Goal: Information Seeking & Learning: Learn about a topic

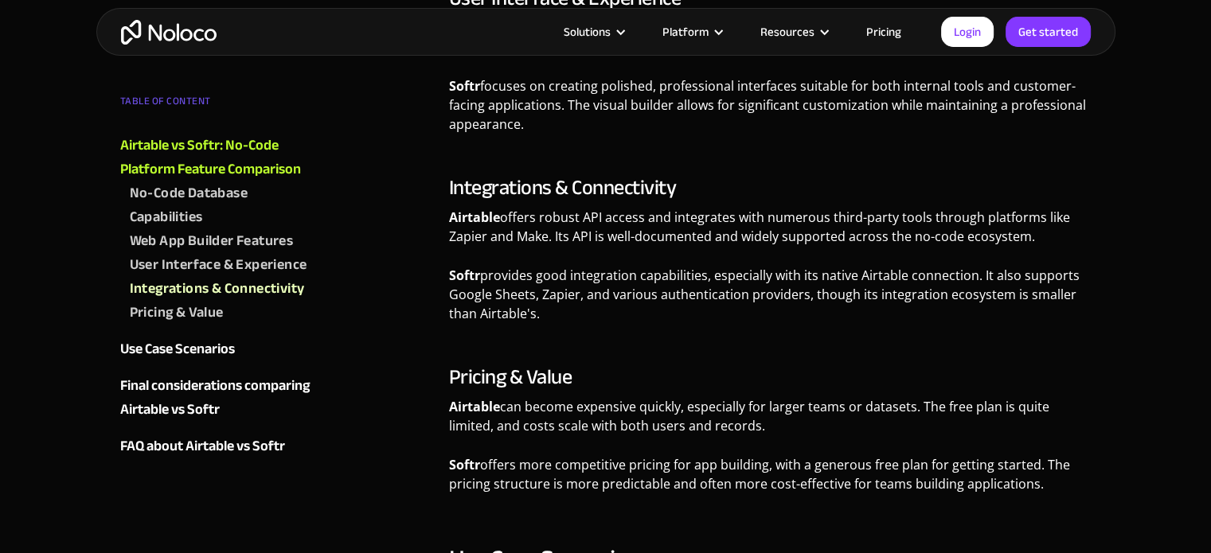
scroll to position [1700, 0]
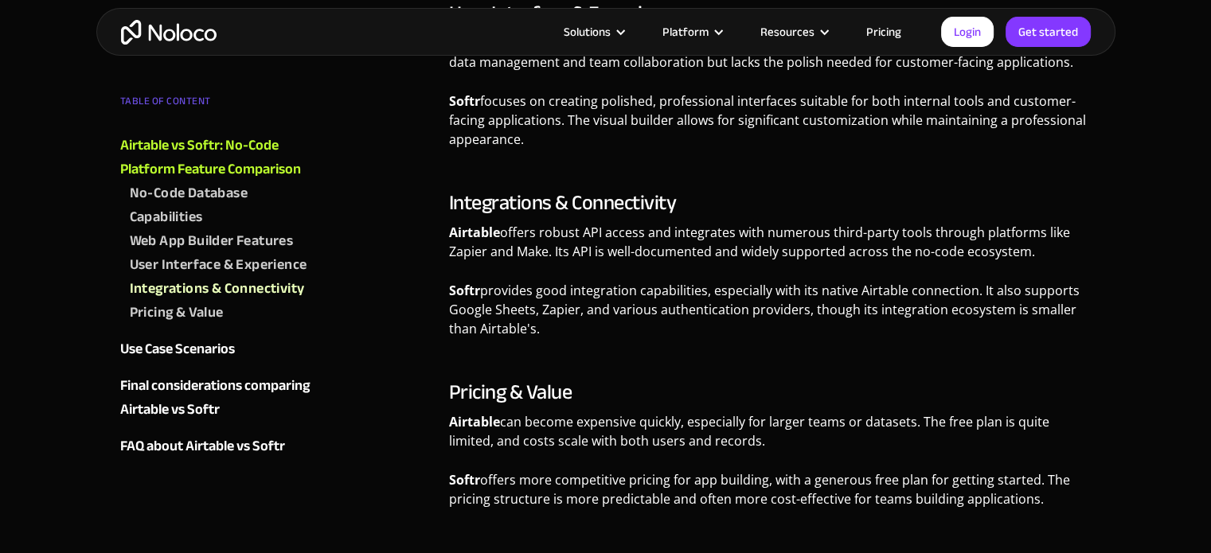
click at [888, 33] on link "Pricing" at bounding box center [883, 31] width 75 height 21
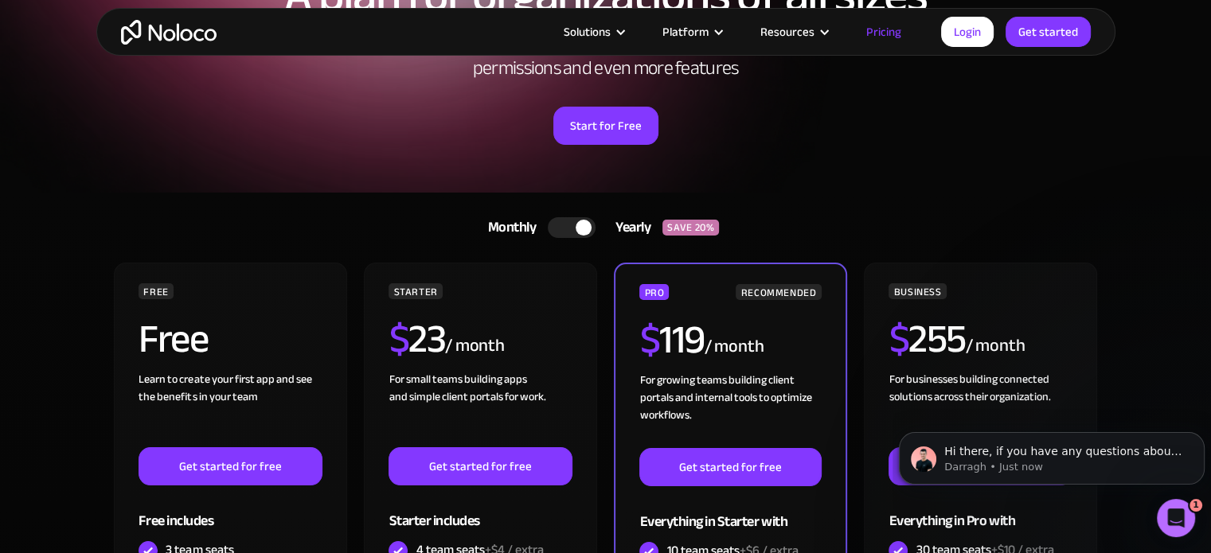
click at [97, 27] on div "Solutions Use Cases Business Types Project Management Keep track of customers, …" at bounding box center [605, 32] width 1019 height 48
click at [166, 32] on img "home" at bounding box center [169, 32] width 96 height 25
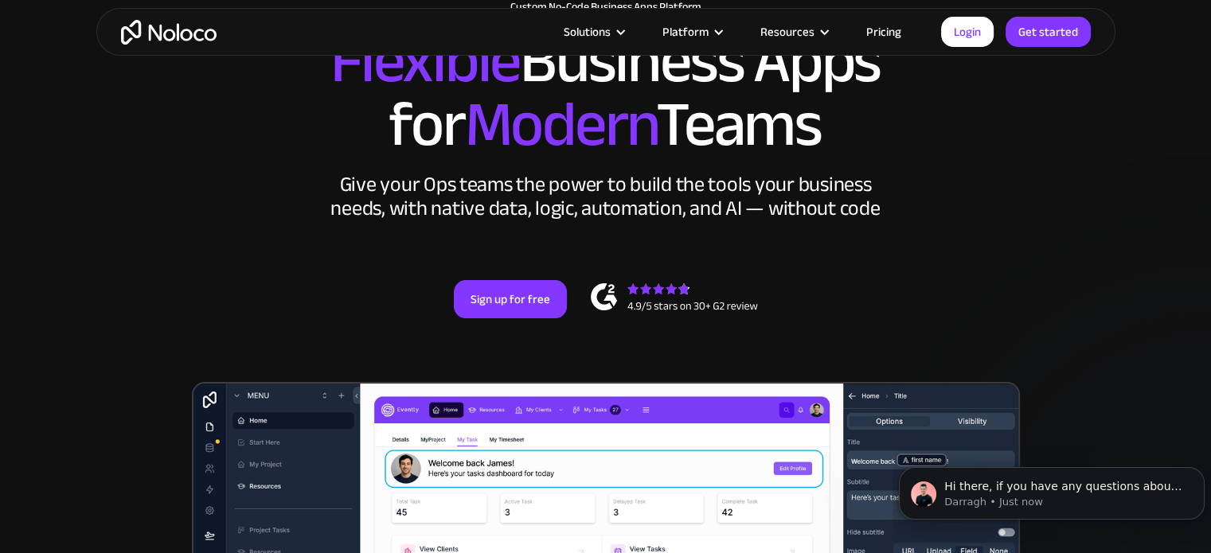
scroll to position [139, 0]
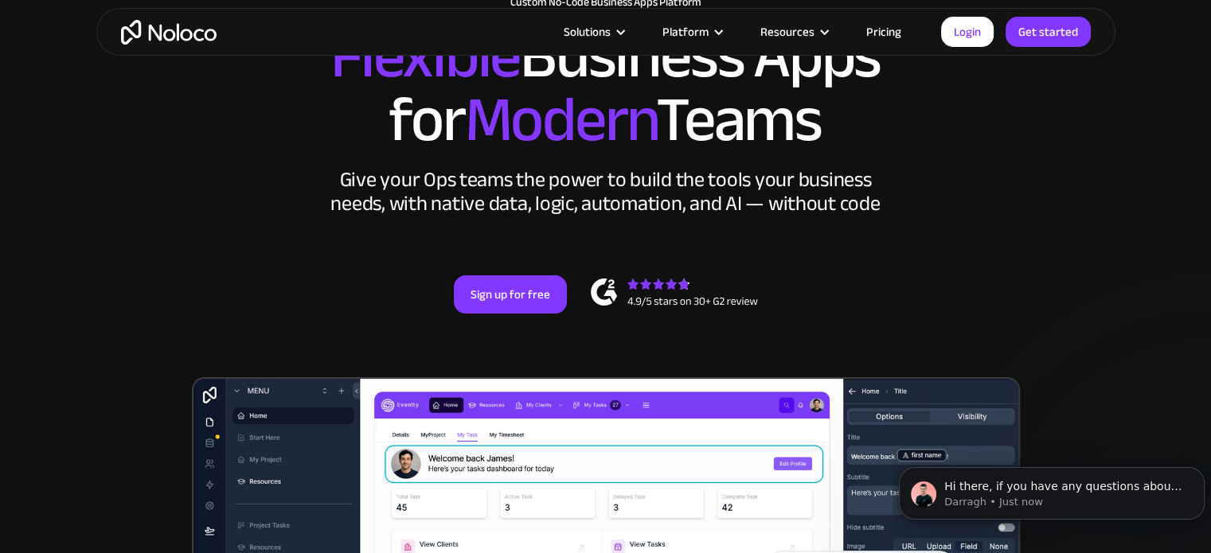
click at [890, 34] on link "Pricing" at bounding box center [883, 31] width 75 height 21
